Goal: Task Accomplishment & Management: Use online tool/utility

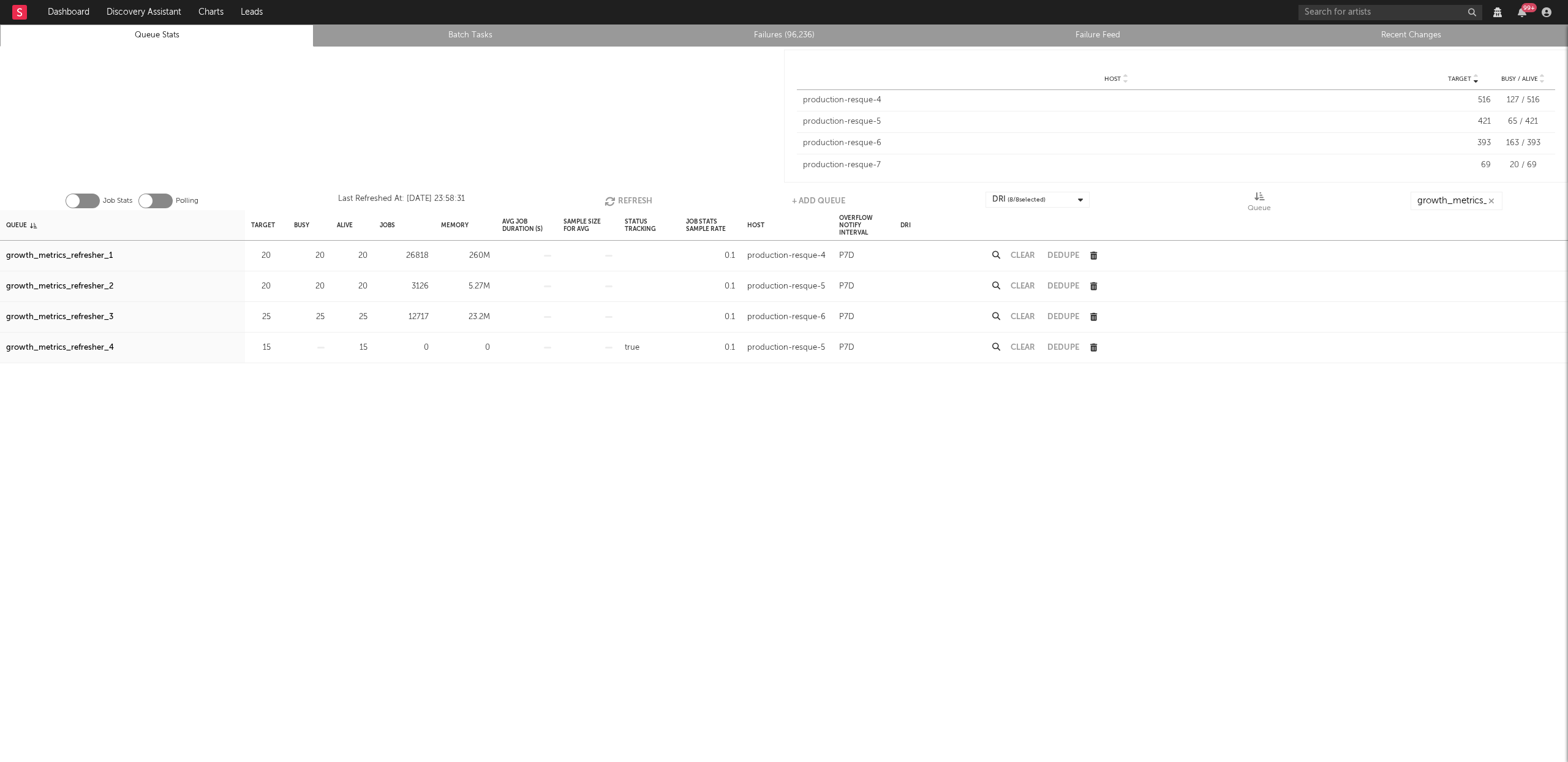
click at [633, 198] on button "Refresh" at bounding box center [629, 201] width 48 height 18
click at [643, 198] on button "Refresh" at bounding box center [630, 201] width 48 height 18
click at [85, 254] on div "growth_metrics_refresher_1" at bounding box center [60, 256] width 107 height 15
click at [89, 285] on div "growth_metrics_refresher_2" at bounding box center [60, 287] width 107 height 15
click at [91, 313] on div "growth_metrics_refresher_3" at bounding box center [60, 317] width 107 height 15
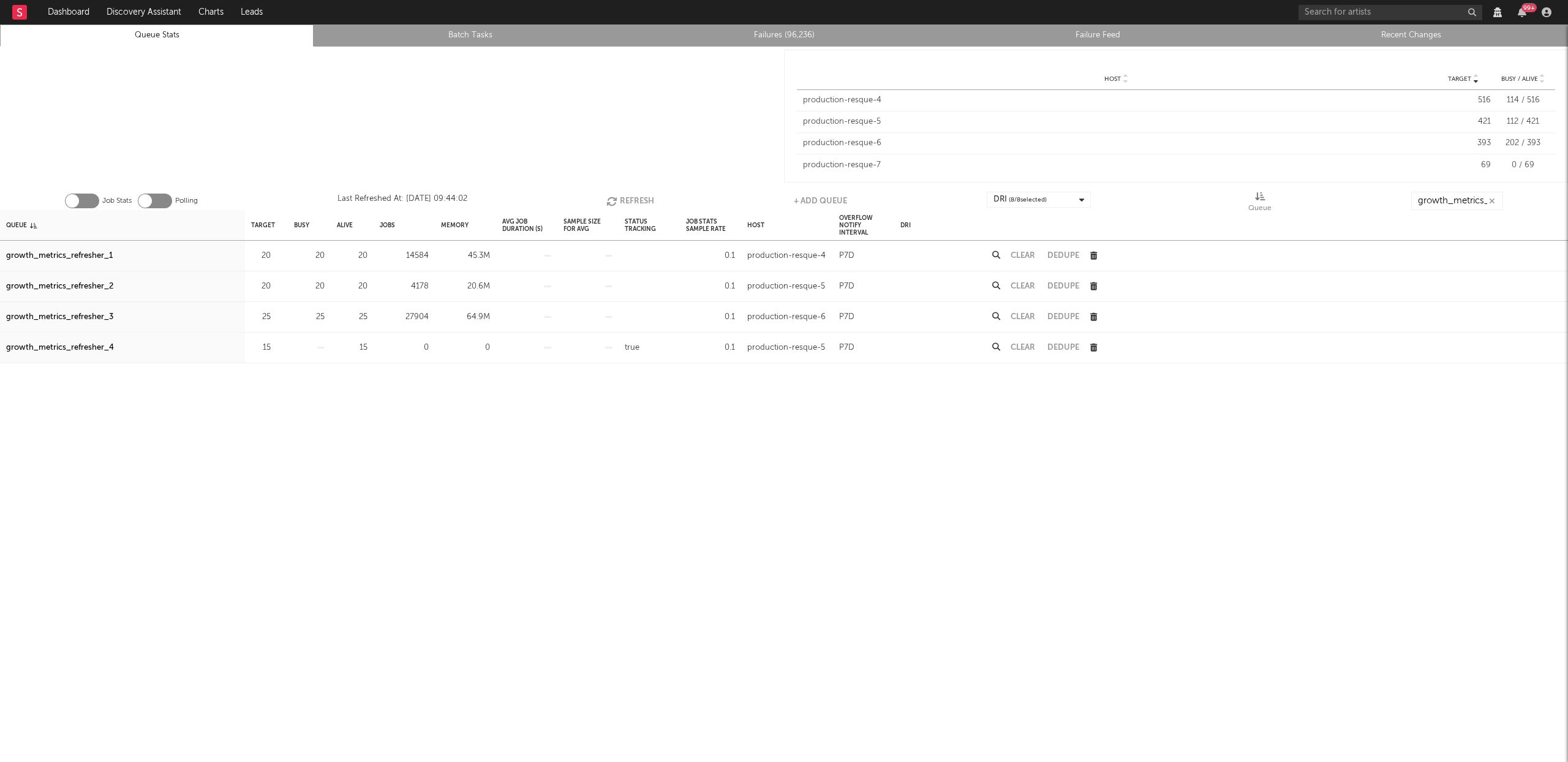
click at [644, 196] on button "Refresh" at bounding box center [631, 201] width 48 height 18
click at [1033, 315] on button "Clear" at bounding box center [1023, 317] width 25 height 8
click at [629, 197] on button "Refresh" at bounding box center [630, 201] width 48 height 18
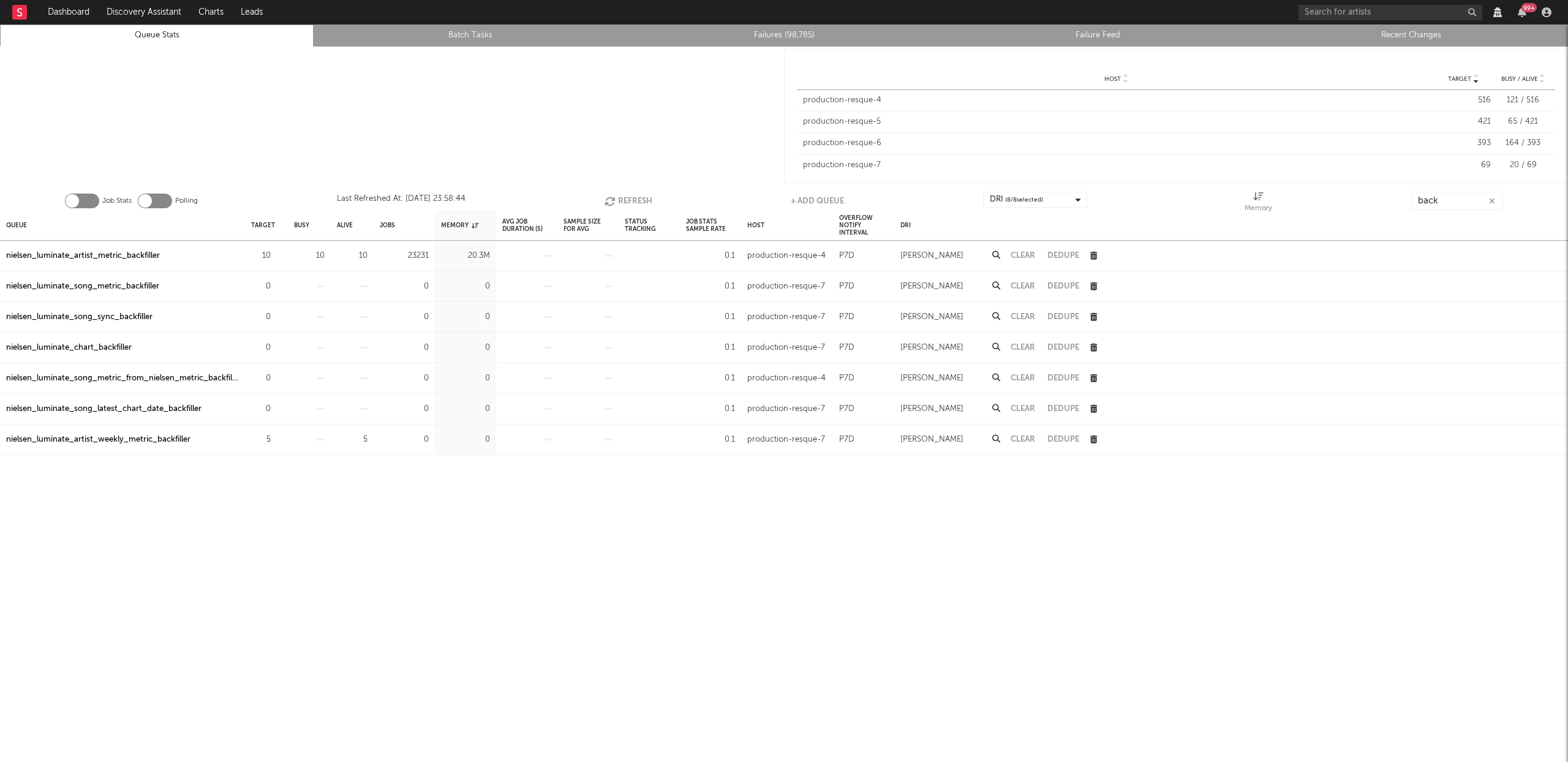
click at [624, 199] on button "Refresh" at bounding box center [629, 201] width 48 height 18
click at [638, 198] on button "Refresh" at bounding box center [629, 201] width 48 height 18
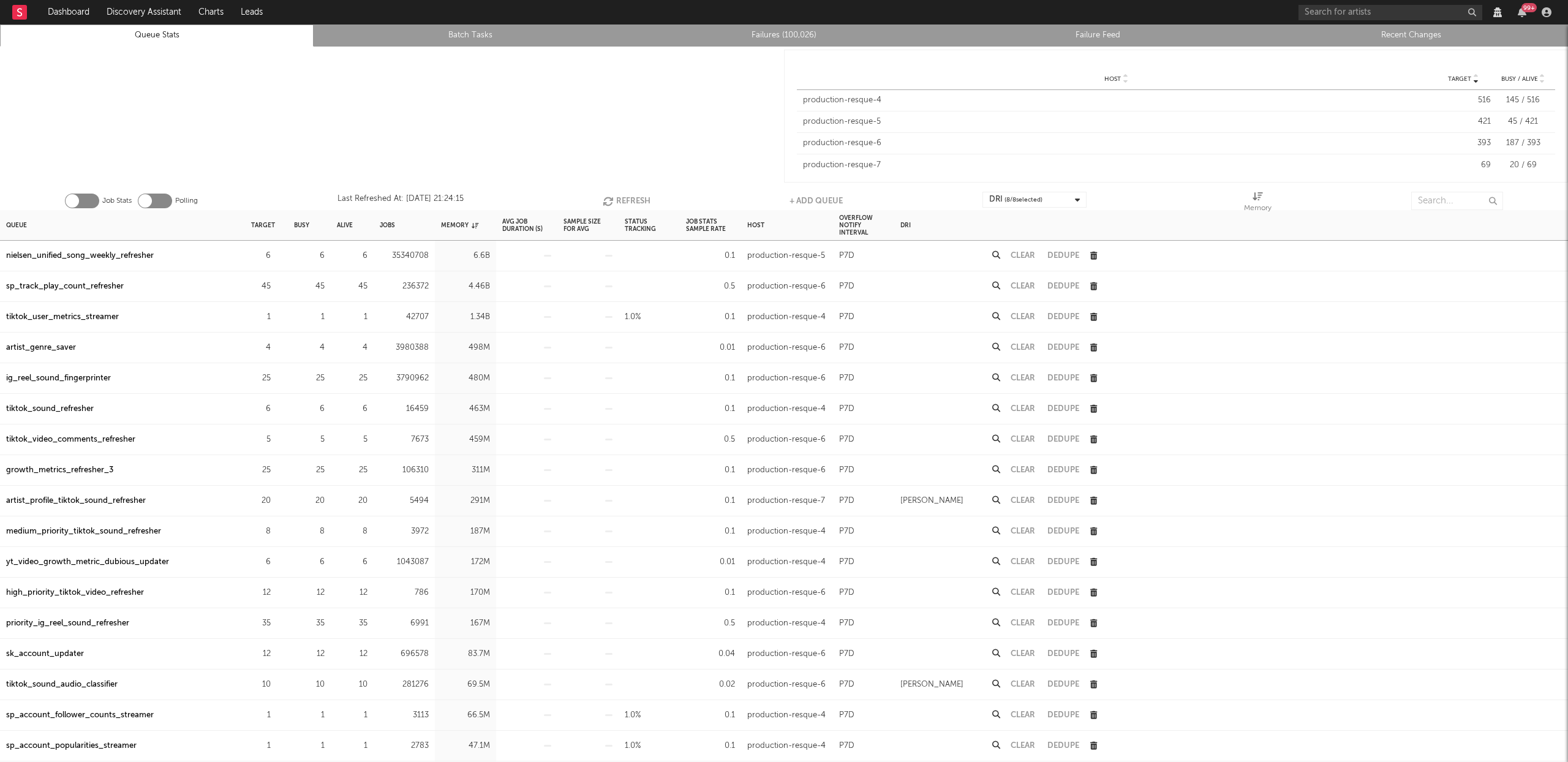
click at [625, 194] on button "Refresh" at bounding box center [627, 201] width 48 height 18
click at [1458, 207] on input "text" at bounding box center [1457, 201] width 92 height 18
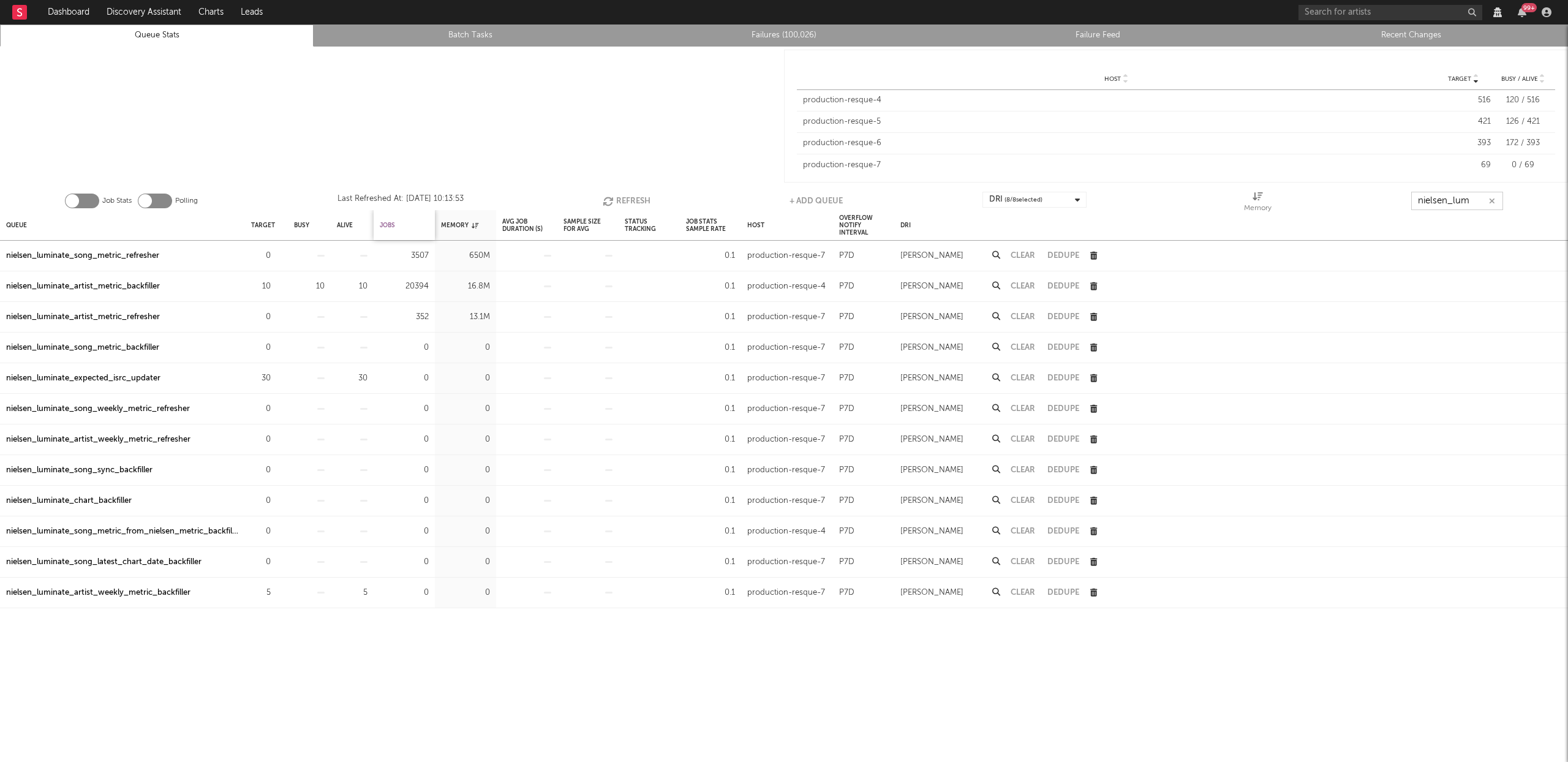
type input "nielsen_lum"
click at [395, 222] on div "Jobs" at bounding box center [387, 225] width 15 height 26
click at [389, 221] on div "Jobs" at bounding box center [392, 225] width 25 height 26
click at [1020, 287] on button "Clear" at bounding box center [1023, 286] width 25 height 8
click at [1027, 284] on button "Clear" at bounding box center [1023, 286] width 25 height 8
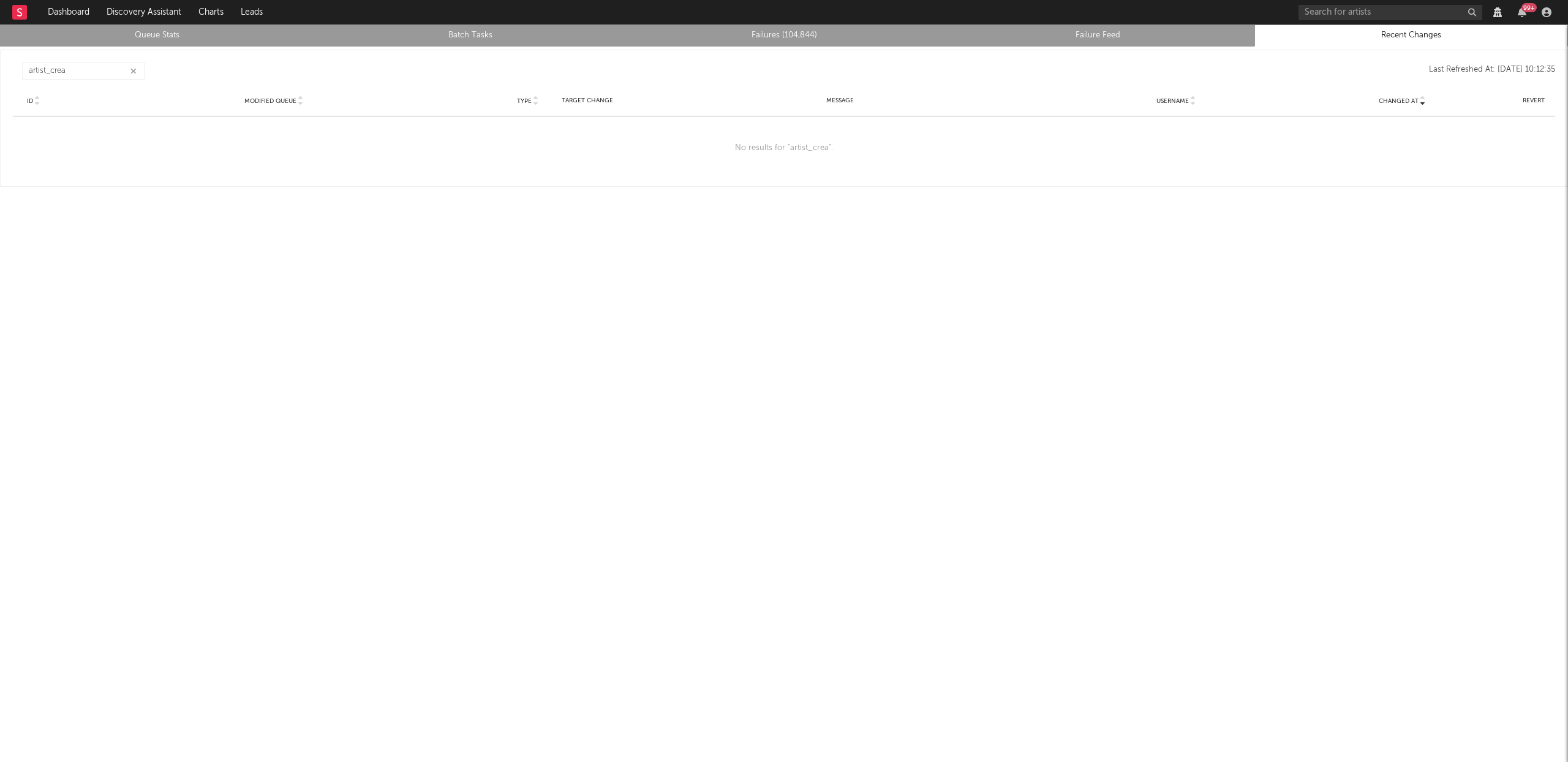
click at [130, 68] on icon "button" at bounding box center [133, 71] width 6 height 8
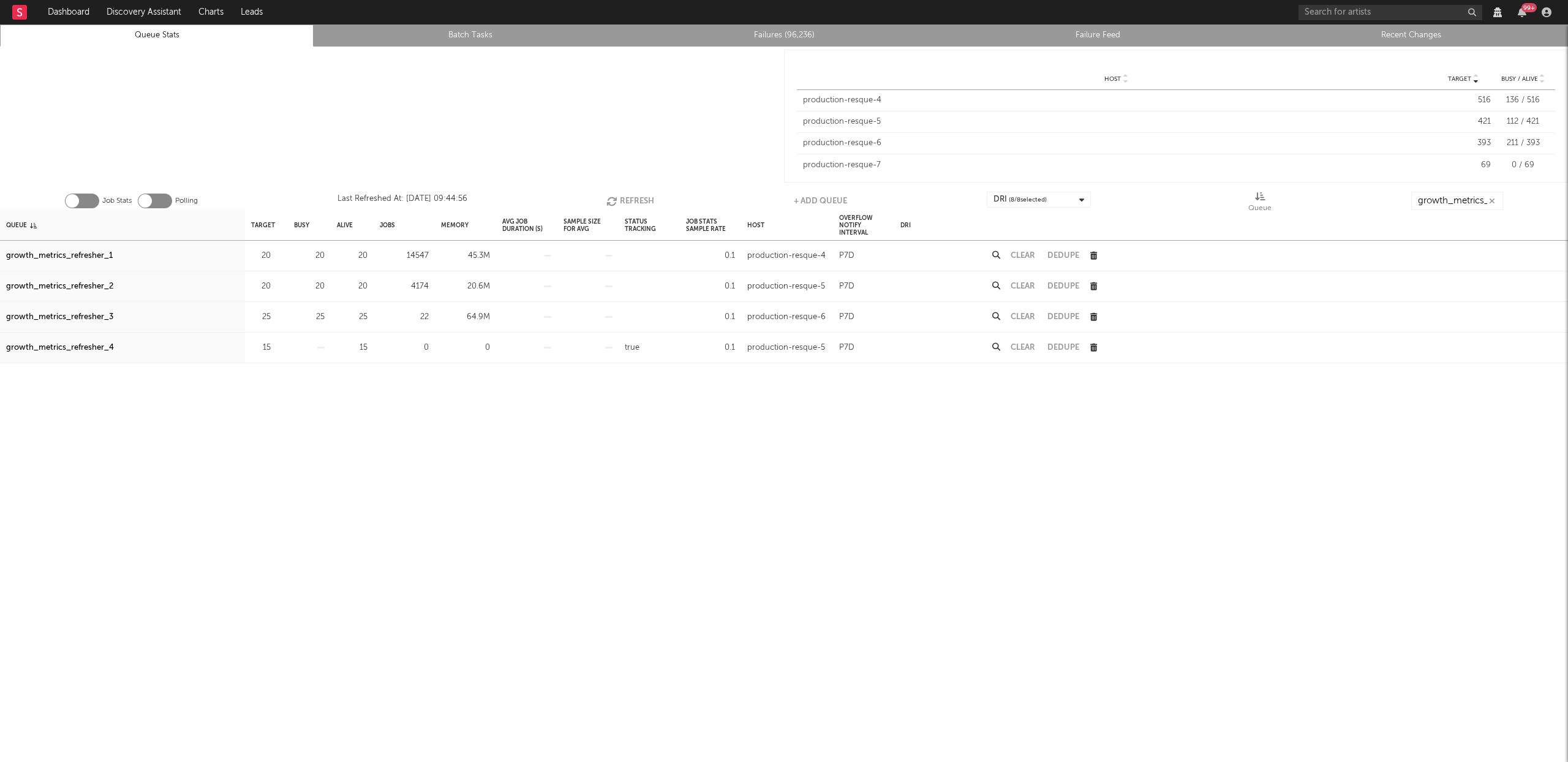
click at [623, 192] on button "Refresh" at bounding box center [631, 201] width 48 height 18
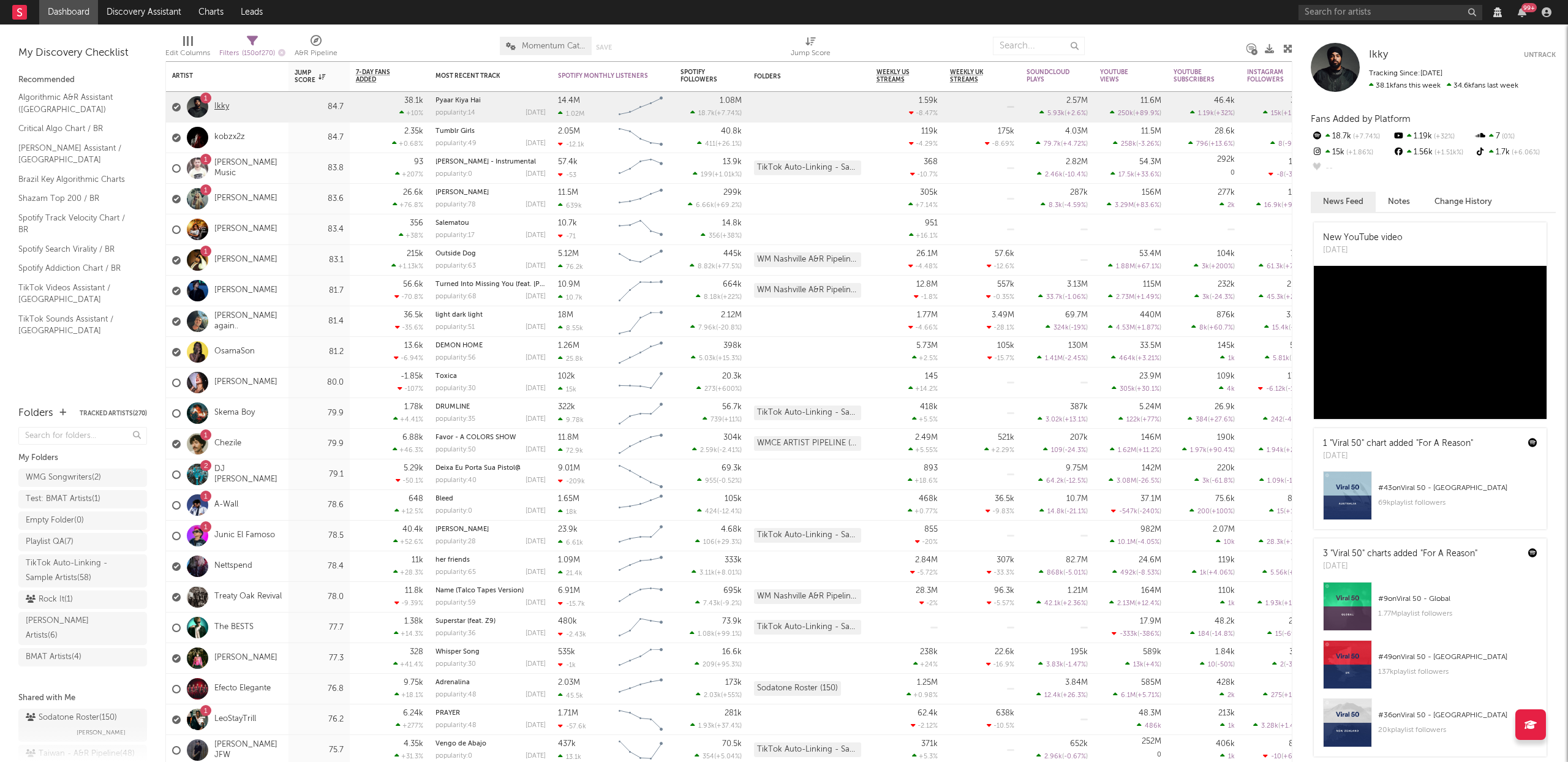
click at [218, 102] on link "Ikky" at bounding box center [222, 107] width 15 height 10
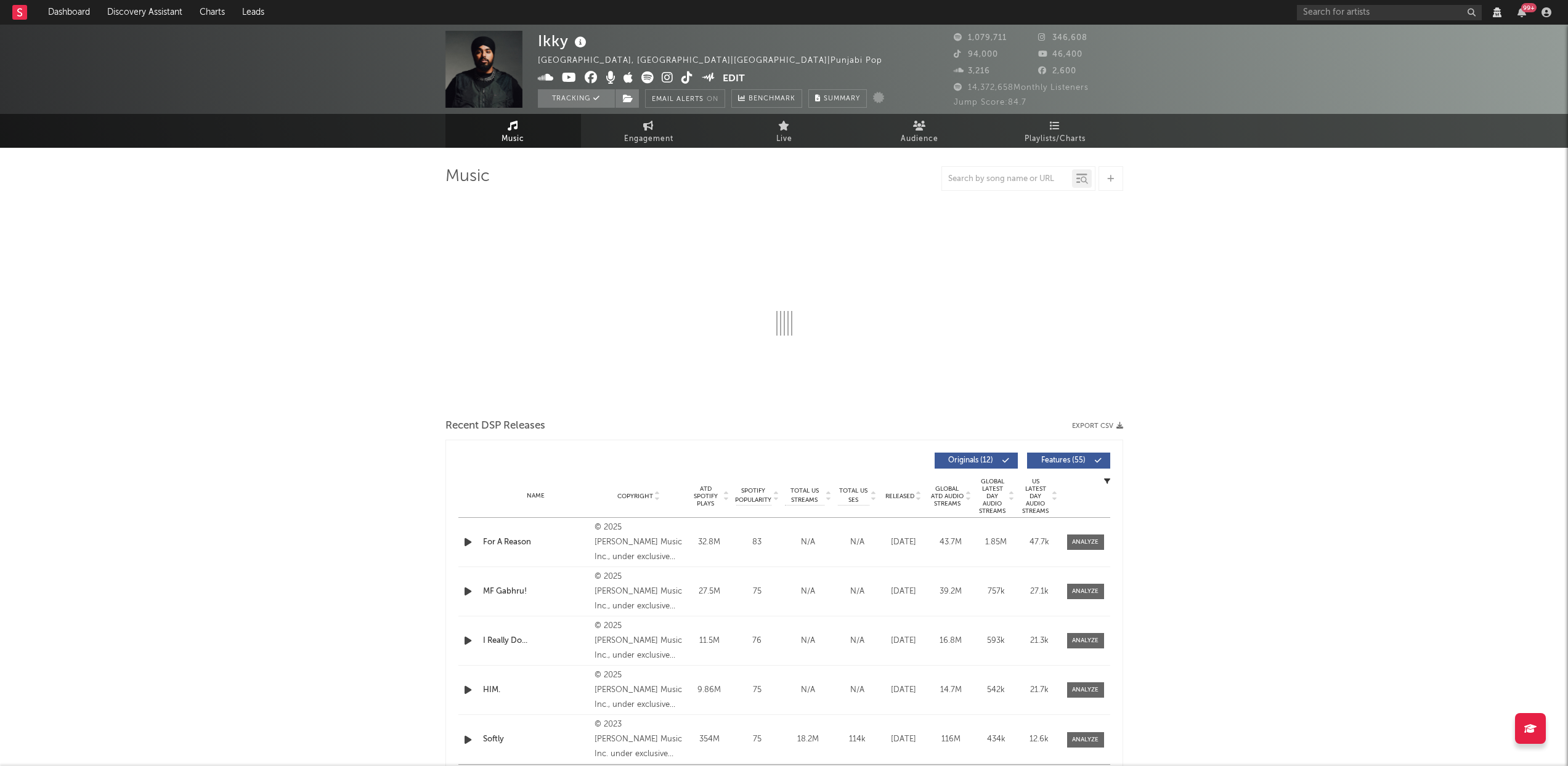
select select "View all"
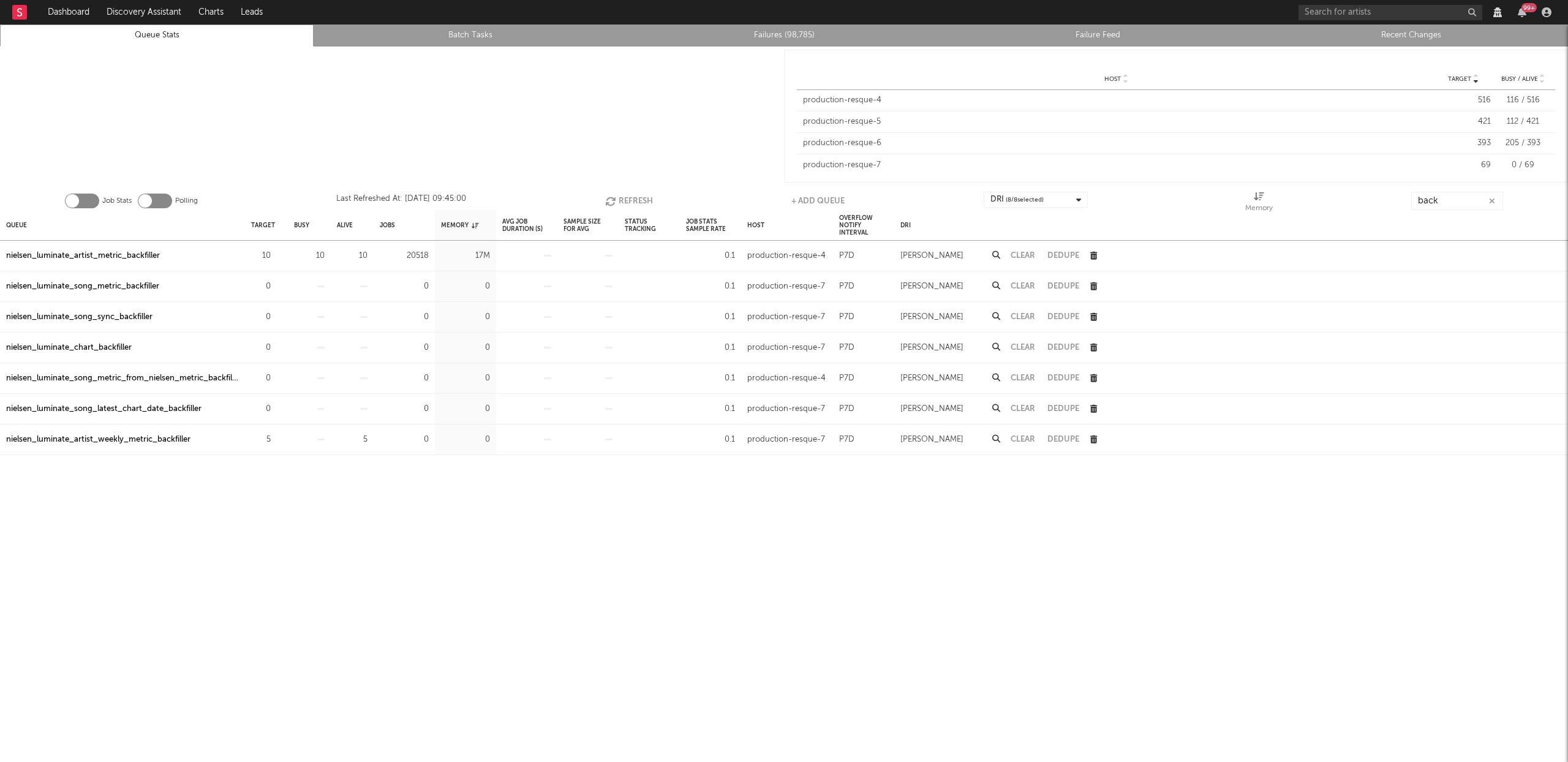
click at [627, 196] on button "Refresh" at bounding box center [629, 201] width 48 height 18
click at [120, 255] on div "nielsen_luminate_artist_metric_backfiller" at bounding box center [83, 256] width 153 height 15
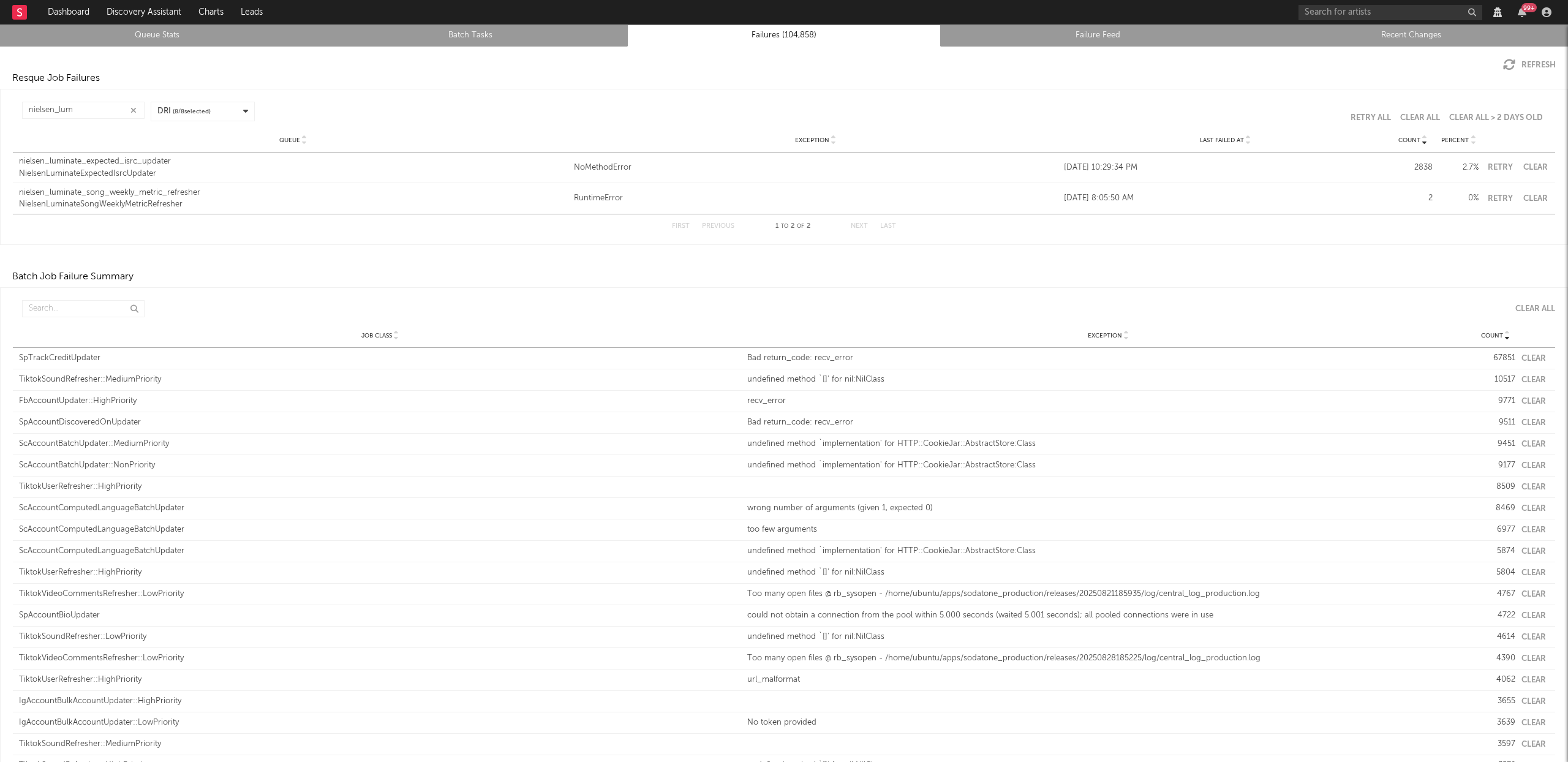
click at [131, 109] on icon "button" at bounding box center [133, 111] width 6 height 8
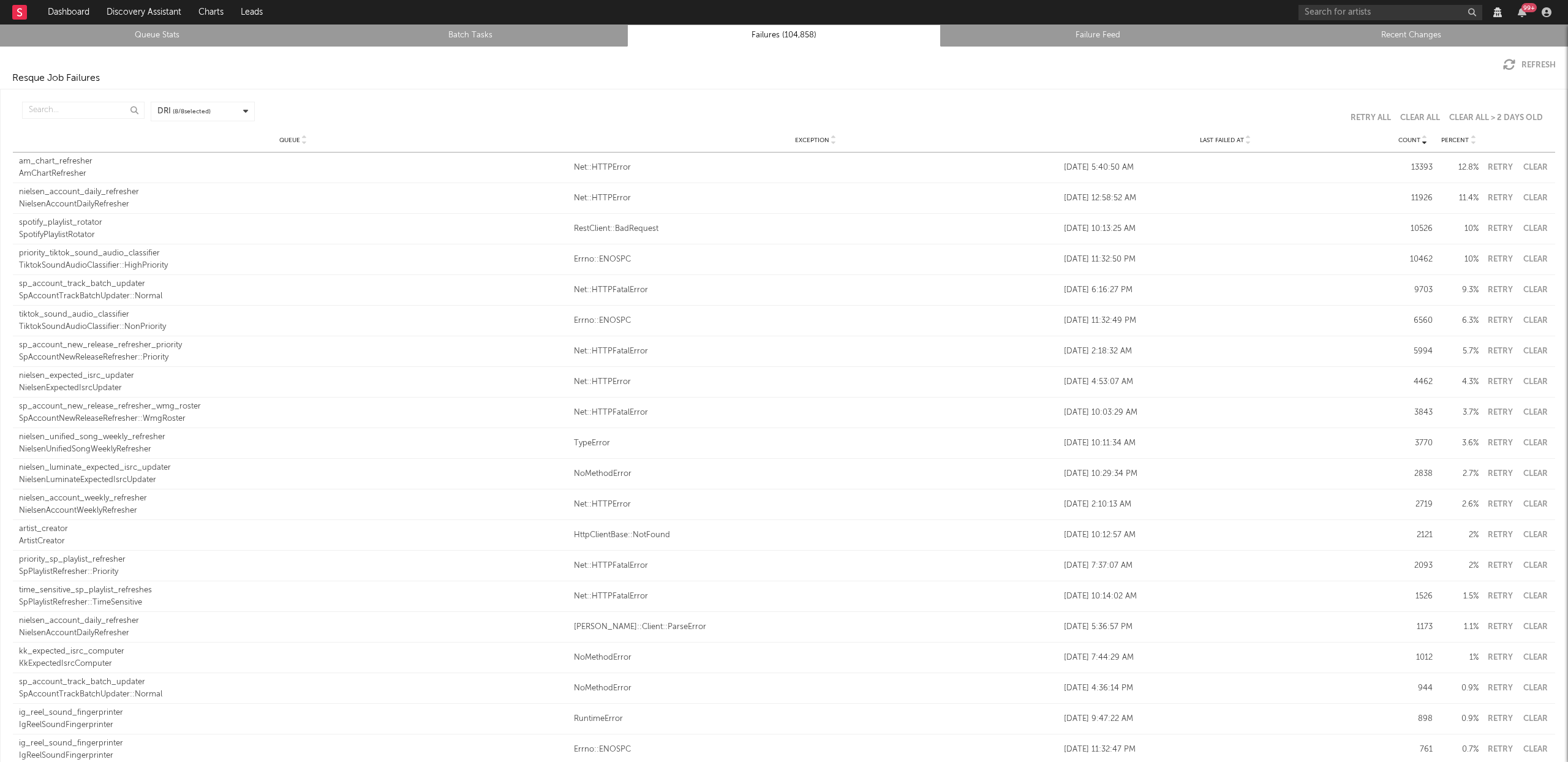
click at [1245, 140] on icon at bounding box center [1248, 142] width 6 height 5
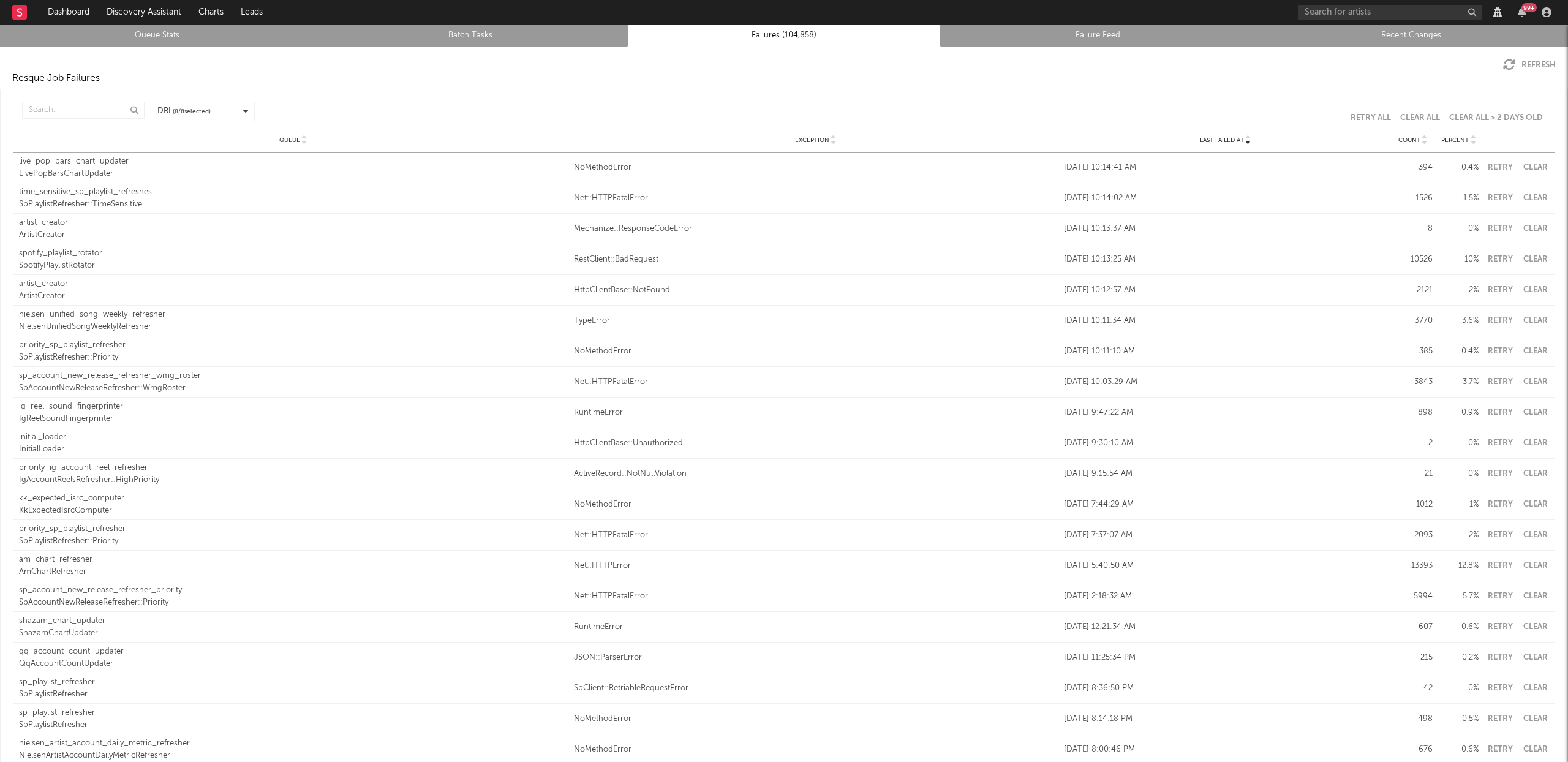
click at [1421, 143] on icon at bounding box center [1424, 142] width 6 height 5
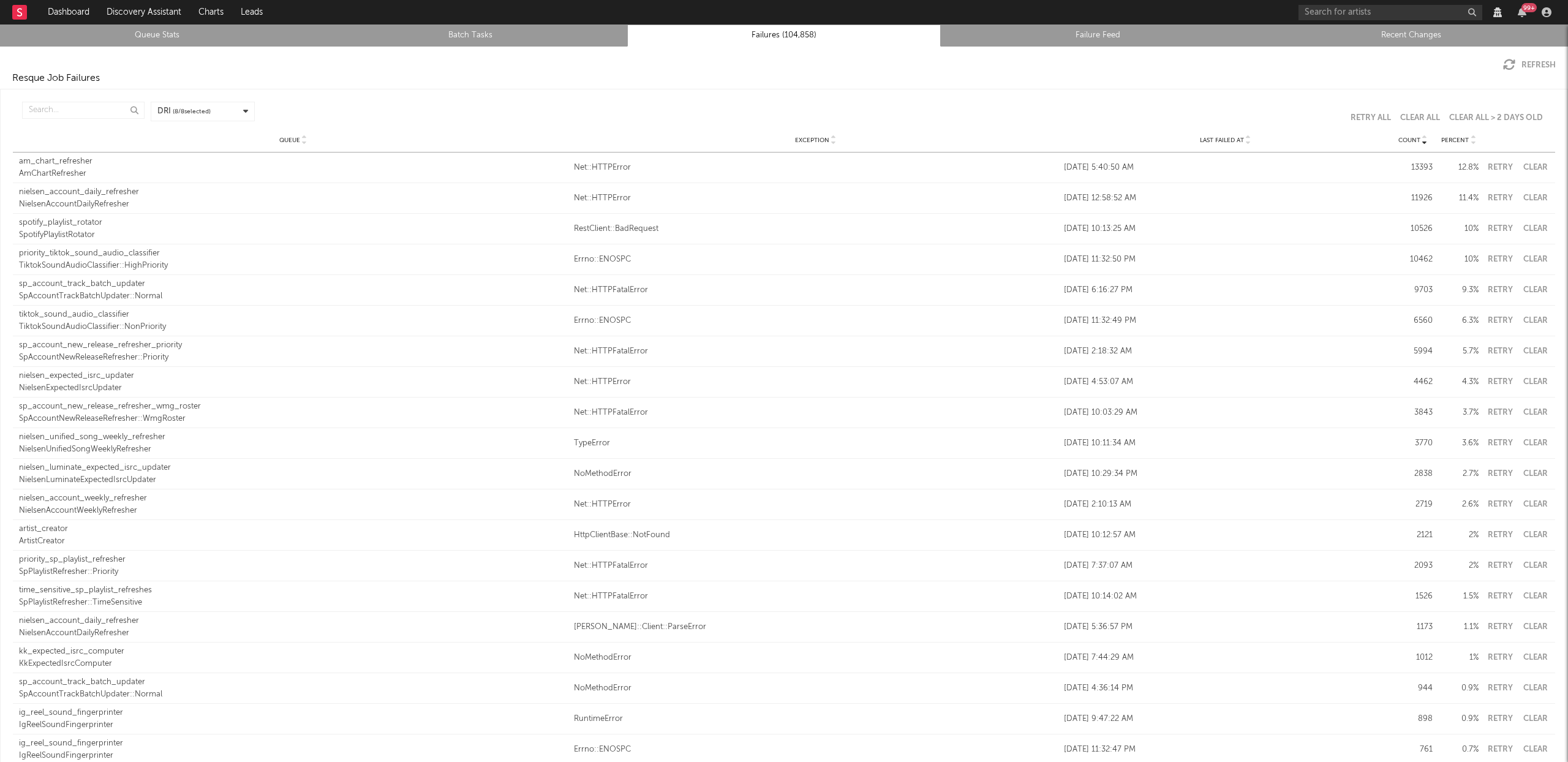
click at [1521, 166] on button "Clear" at bounding box center [1535, 167] width 28 height 8
